Goal: Navigation & Orientation: Go to known website

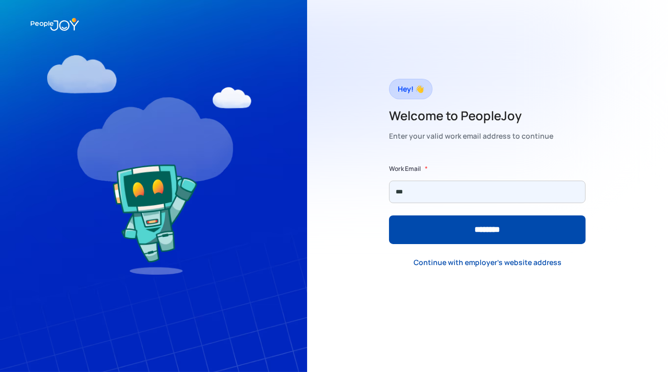
type input "**********"
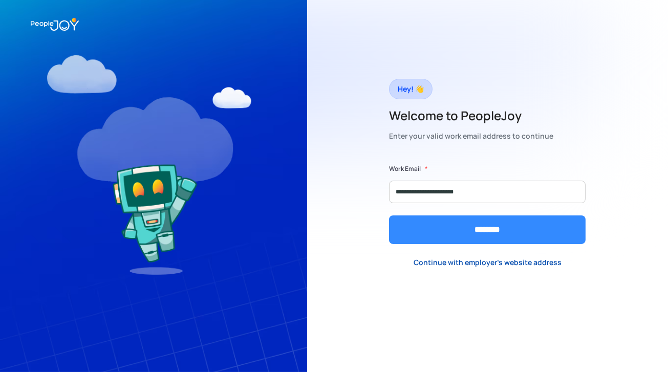
click at [474, 232] on input "********" at bounding box center [487, 229] width 196 height 29
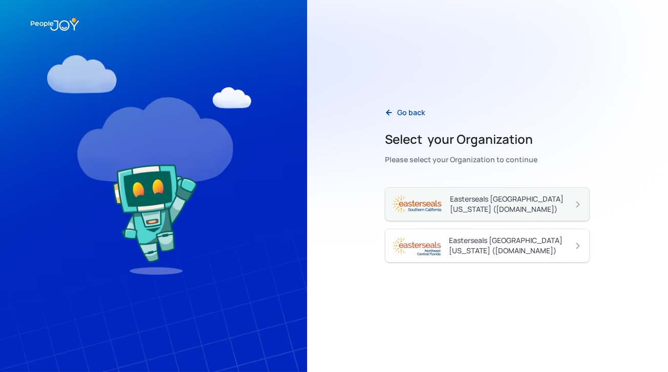
click at [481, 197] on div "Easterseals [GEOGRAPHIC_DATA][US_STATE] ([DOMAIN_NAME])" at bounding box center [511, 204] width 123 height 20
